Goal: Task Accomplishment & Management: Complete application form

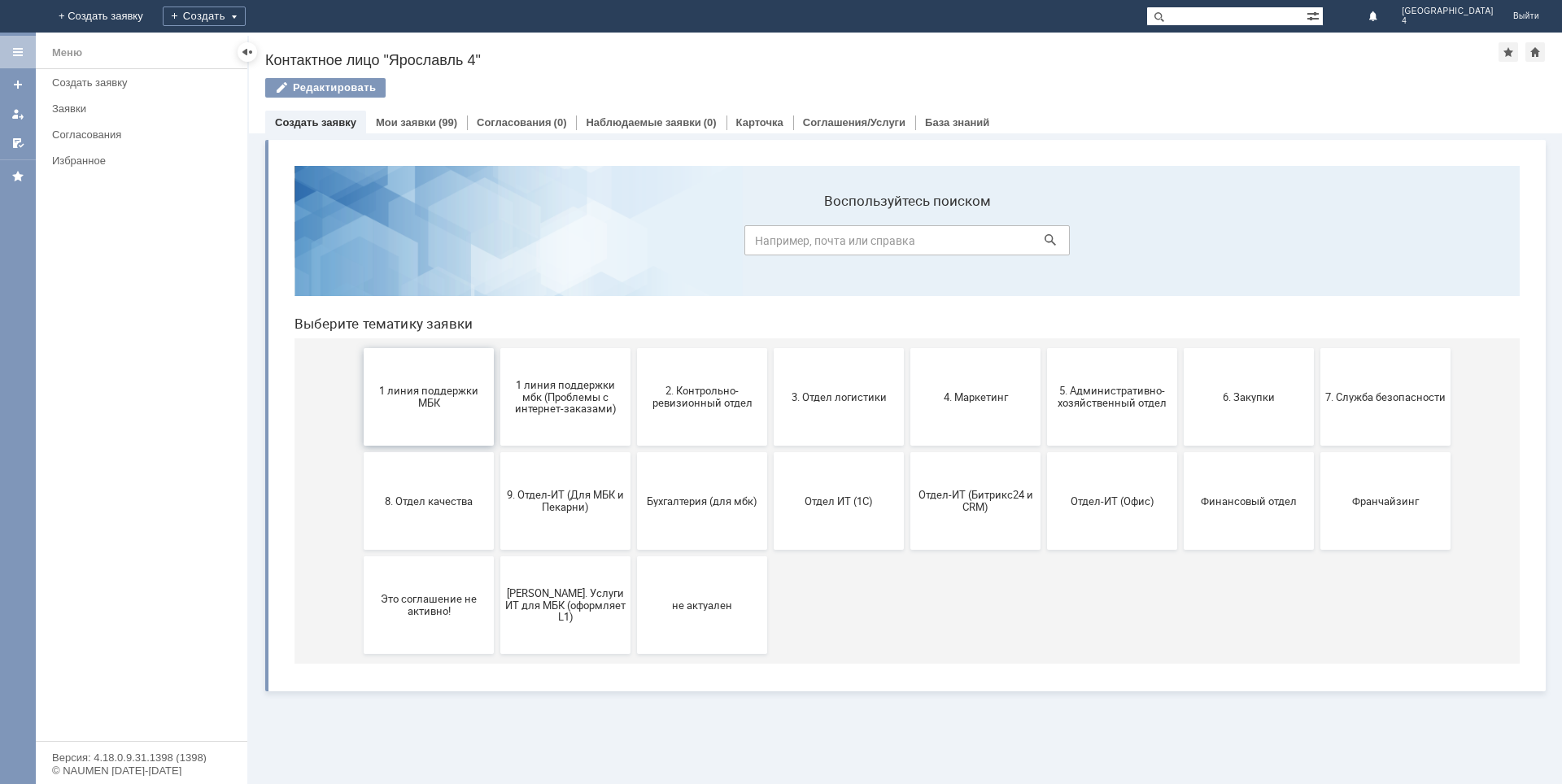
click at [399, 381] on button "1 линия поддержки МБК" at bounding box center [428, 397] width 130 height 97
click at [585, 394] on span "1 линия поддержки мбк (Проблемы с интернет-заказами)" at bounding box center [565, 397] width 120 height 37
click at [711, 402] on span "2. Контрольно-ревизионный отдел" at bounding box center [702, 397] width 120 height 25
click at [417, 127] on link "Мои заявки" at bounding box center [406, 123] width 61 height 12
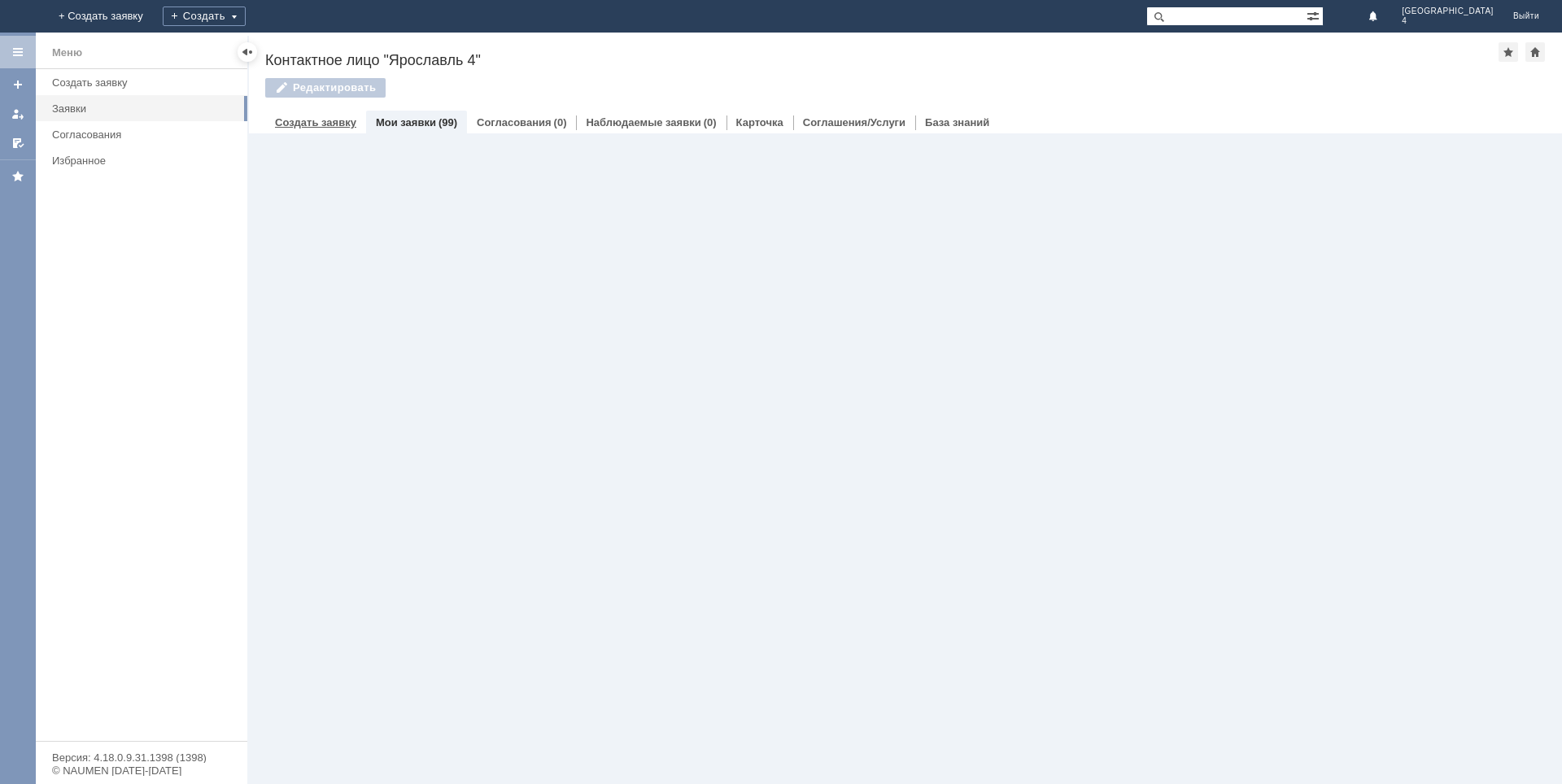
click at [284, 119] on link "Создать заявку" at bounding box center [315, 123] width 82 height 12
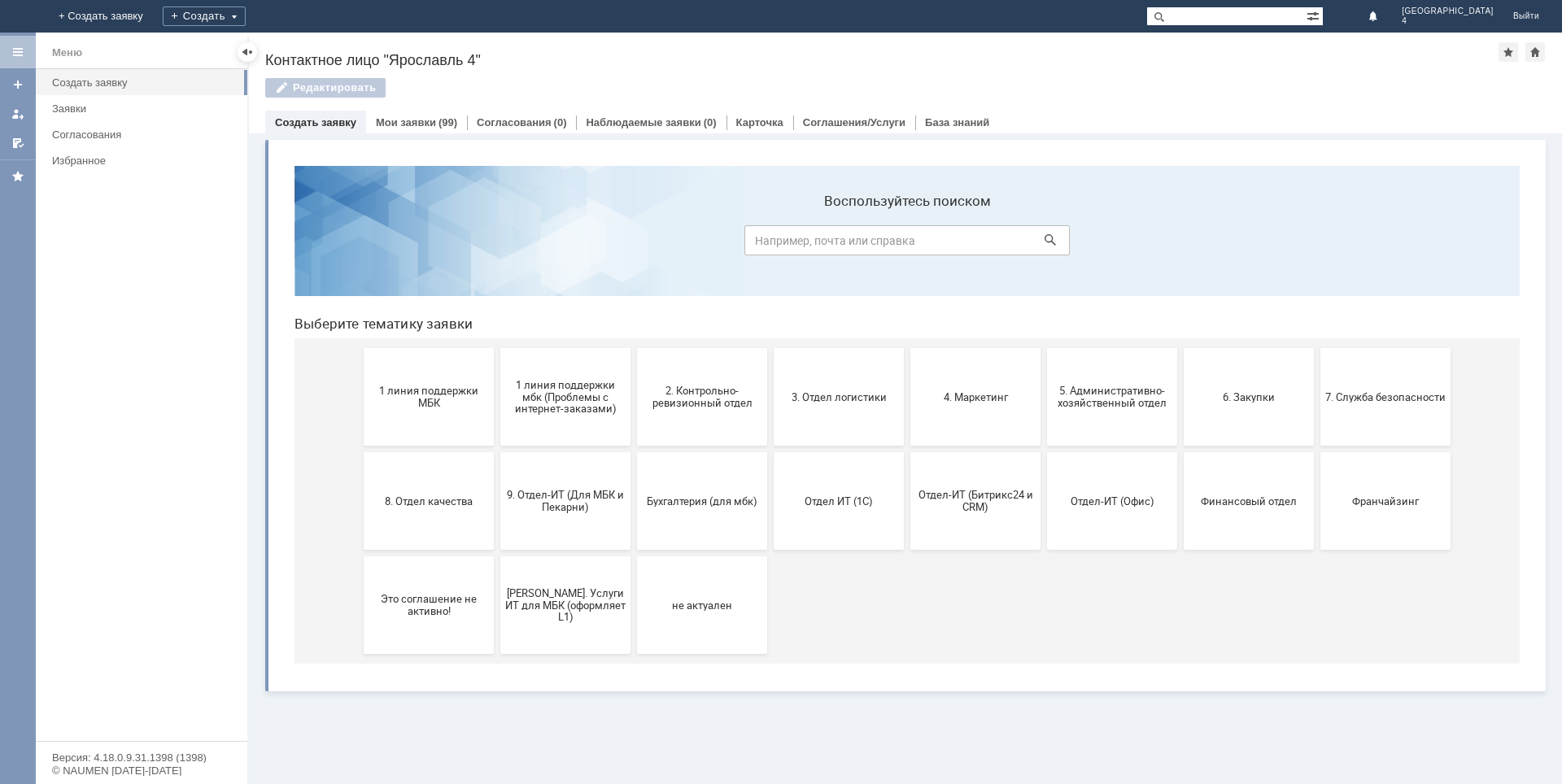
click at [567, 505] on span "9. Отдел-ИТ (Для МБК и Пекарни)" at bounding box center [565, 501] width 120 height 25
click at [814, 384] on button "3. Отдел логистики" at bounding box center [839, 397] width 130 height 97
click at [451, 389] on span "1 линия поддержки МБК" at bounding box center [428, 397] width 120 height 25
click at [681, 406] on span "2. Контрольно-ревизионный отдел" at bounding box center [702, 397] width 120 height 25
click at [827, 411] on button "3. Отдел логистики" at bounding box center [839, 397] width 130 height 97
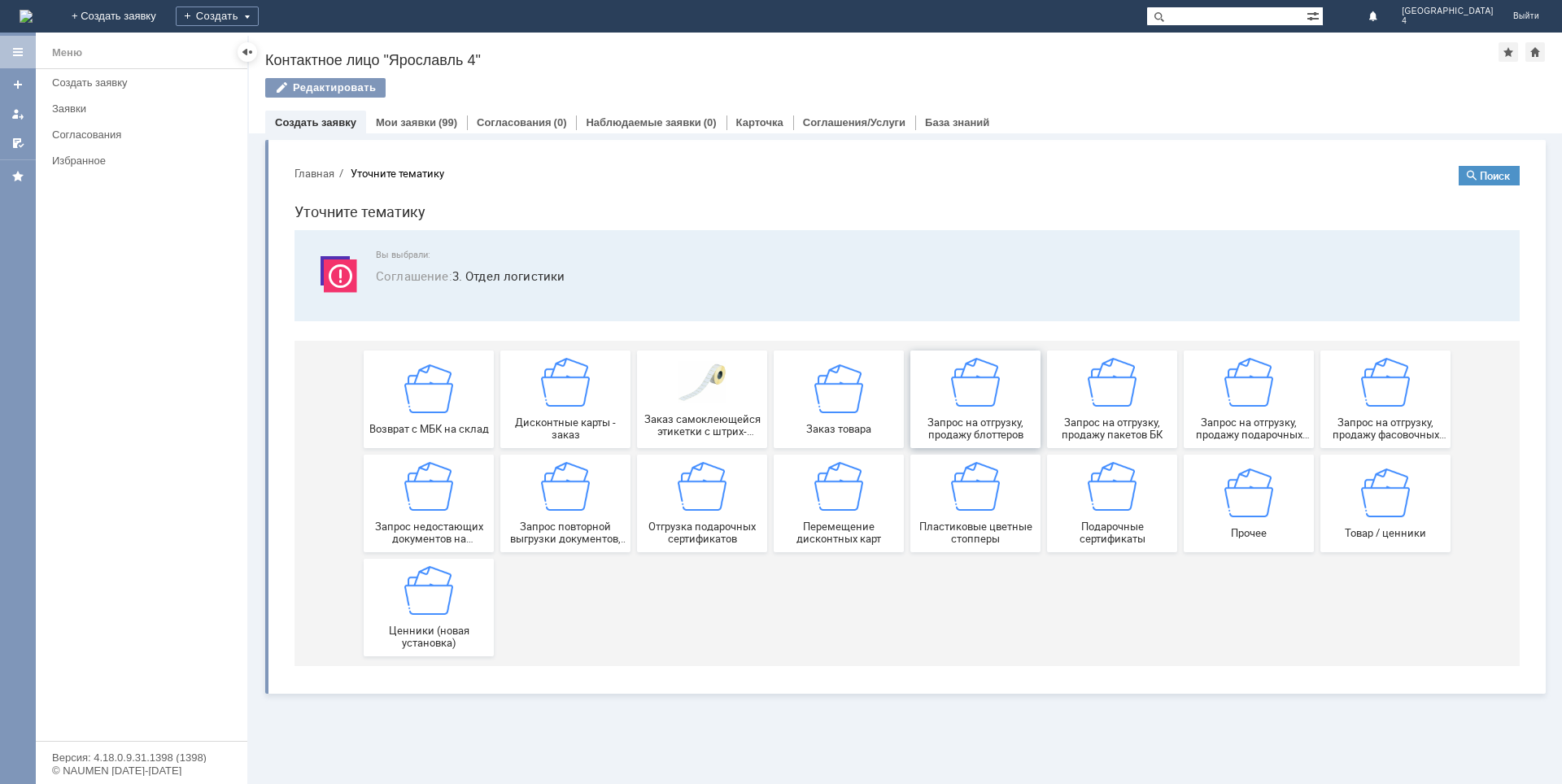
drag, startPoint x: 990, startPoint y: 428, endPoint x: 1206, endPoint y: 709, distance: 354.4
click at [990, 428] on span "Запрос на отгрузку, продажу блоттеров" at bounding box center [975, 429] width 120 height 25
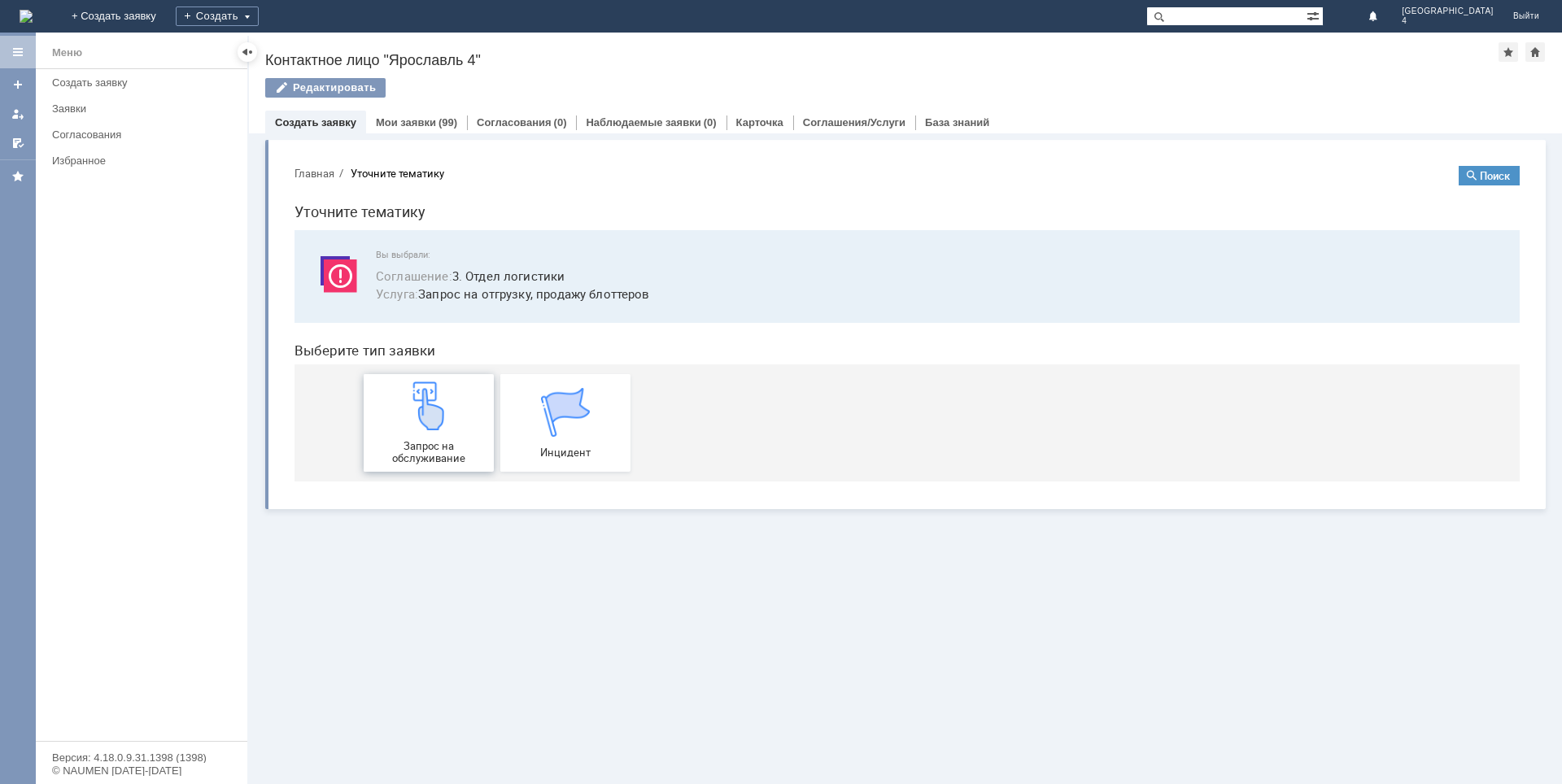
click at [400, 431] on div "Запрос на обслуживание" at bounding box center [428, 423] width 120 height 83
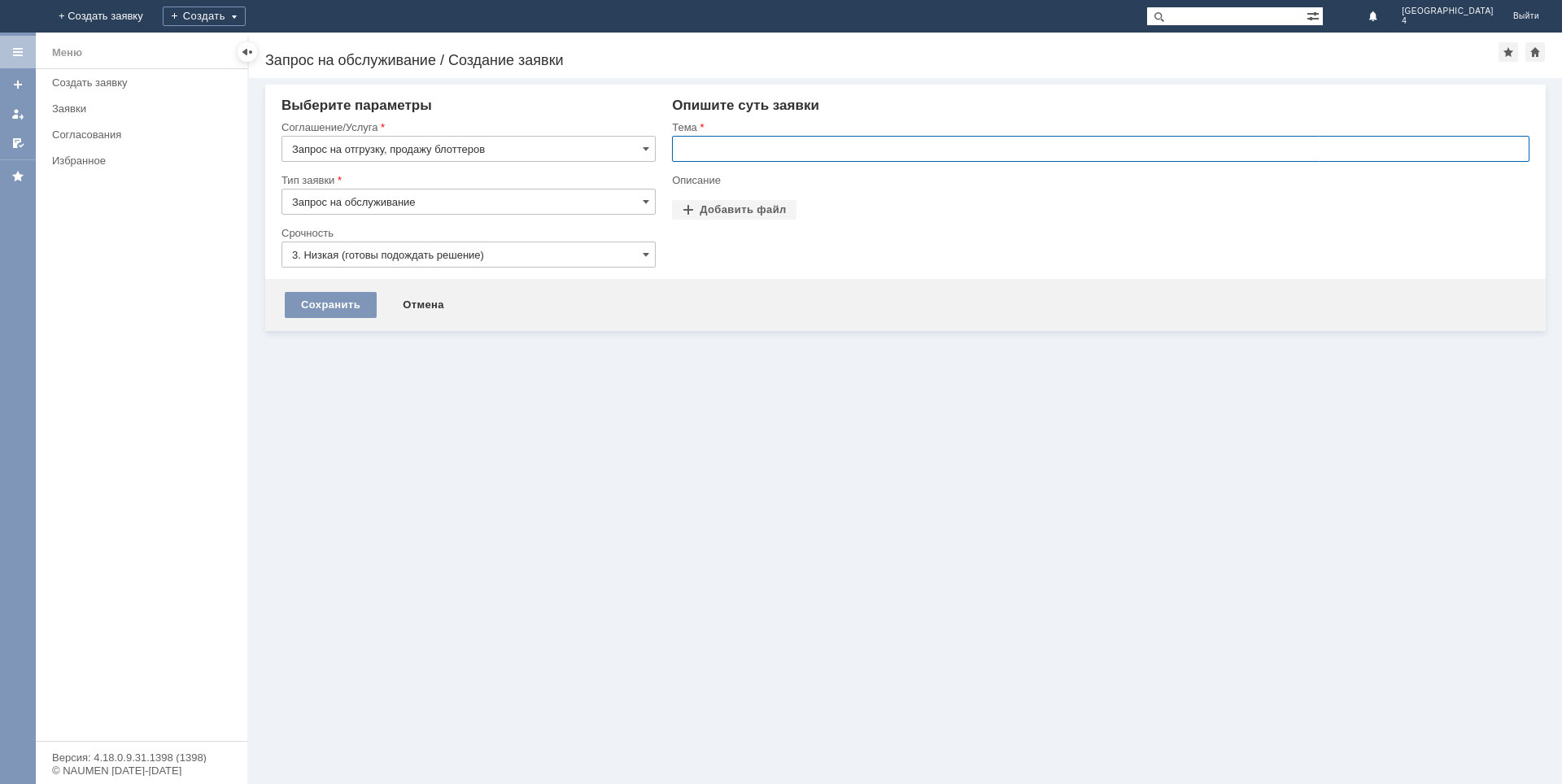
click at [733, 160] on input "text" at bounding box center [1101, 149] width 858 height 26
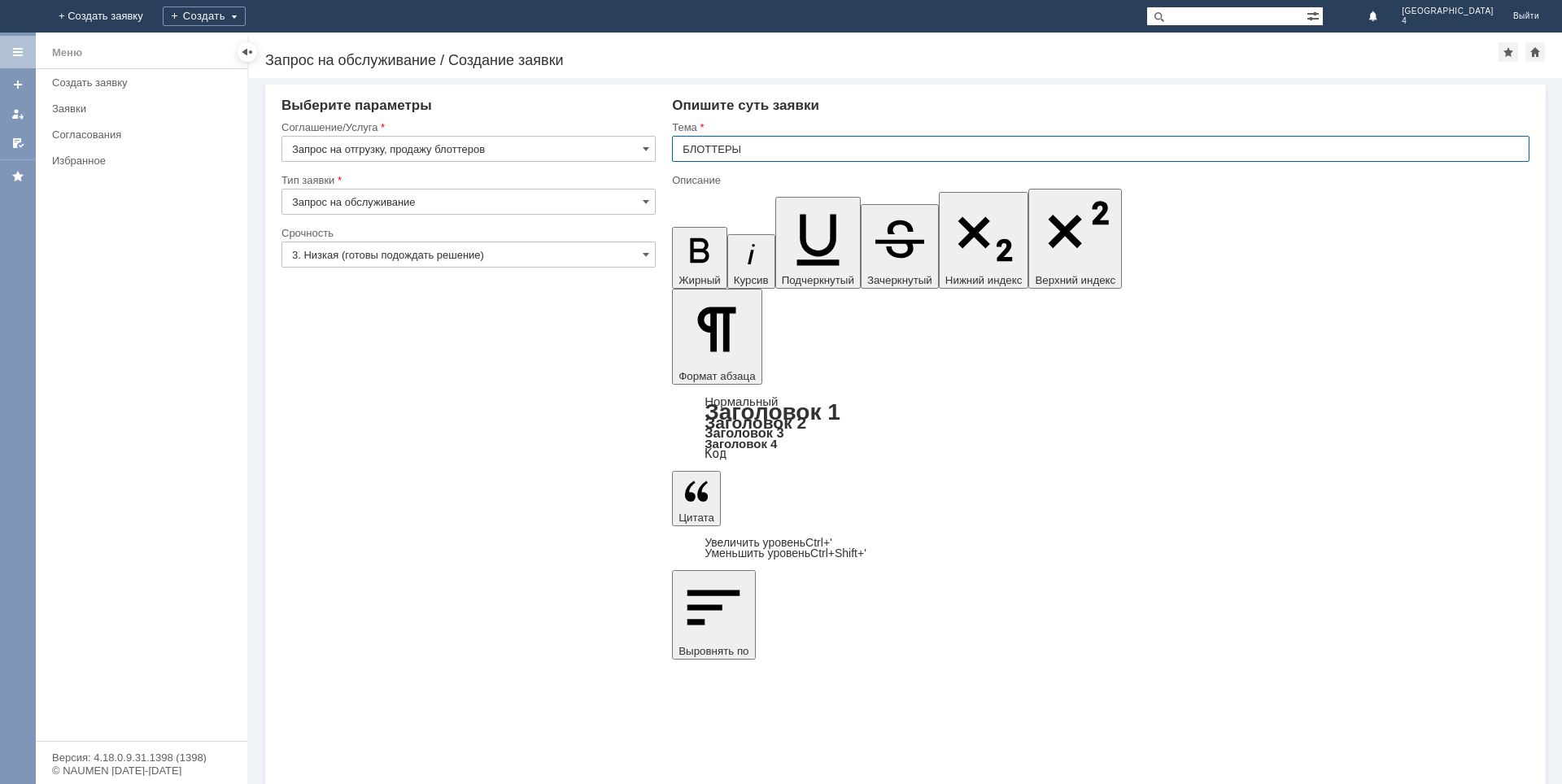
type input "БЛОТТЕРЫ"
